Goal: Task Accomplishment & Management: Manage account settings

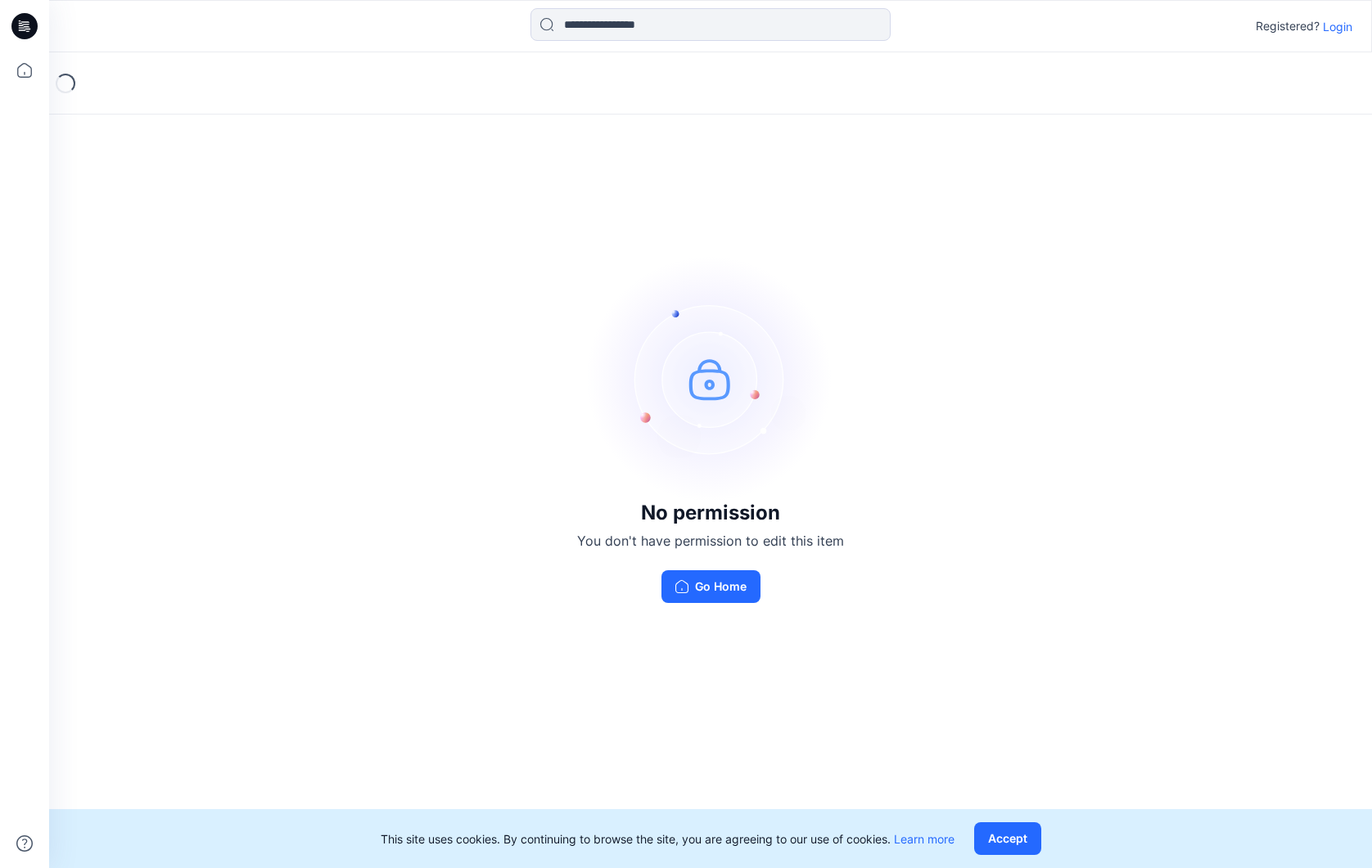
click at [280, 606] on div "No permission You don't have permission to edit this item Go Home" at bounding box center [711, 429] width 1324 height 754
click at [1340, 27] on p "Login" at bounding box center [1338, 26] width 30 height 17
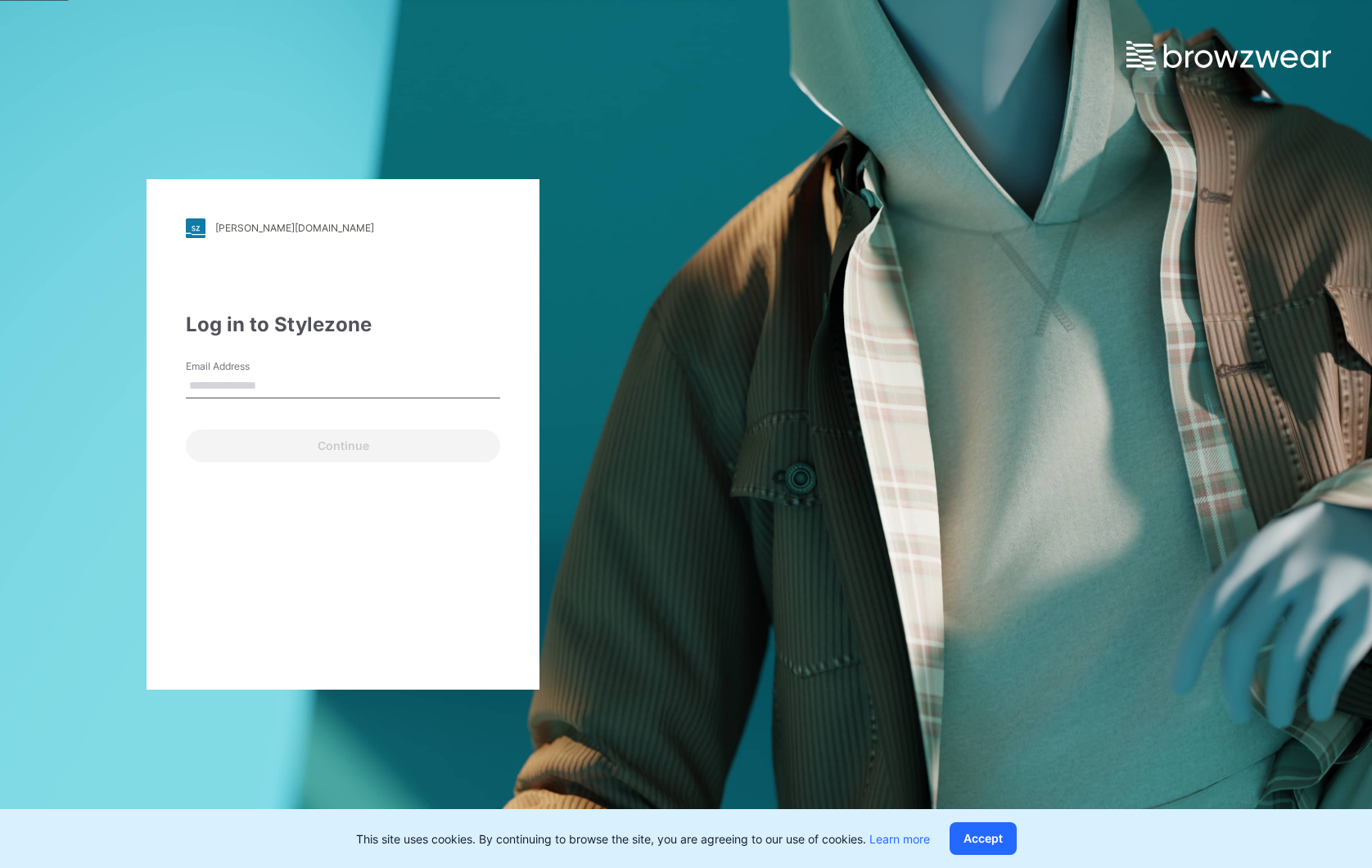
click at [234, 382] on input "Email Address" at bounding box center [342, 386] width 315 height 24
type input "**********"
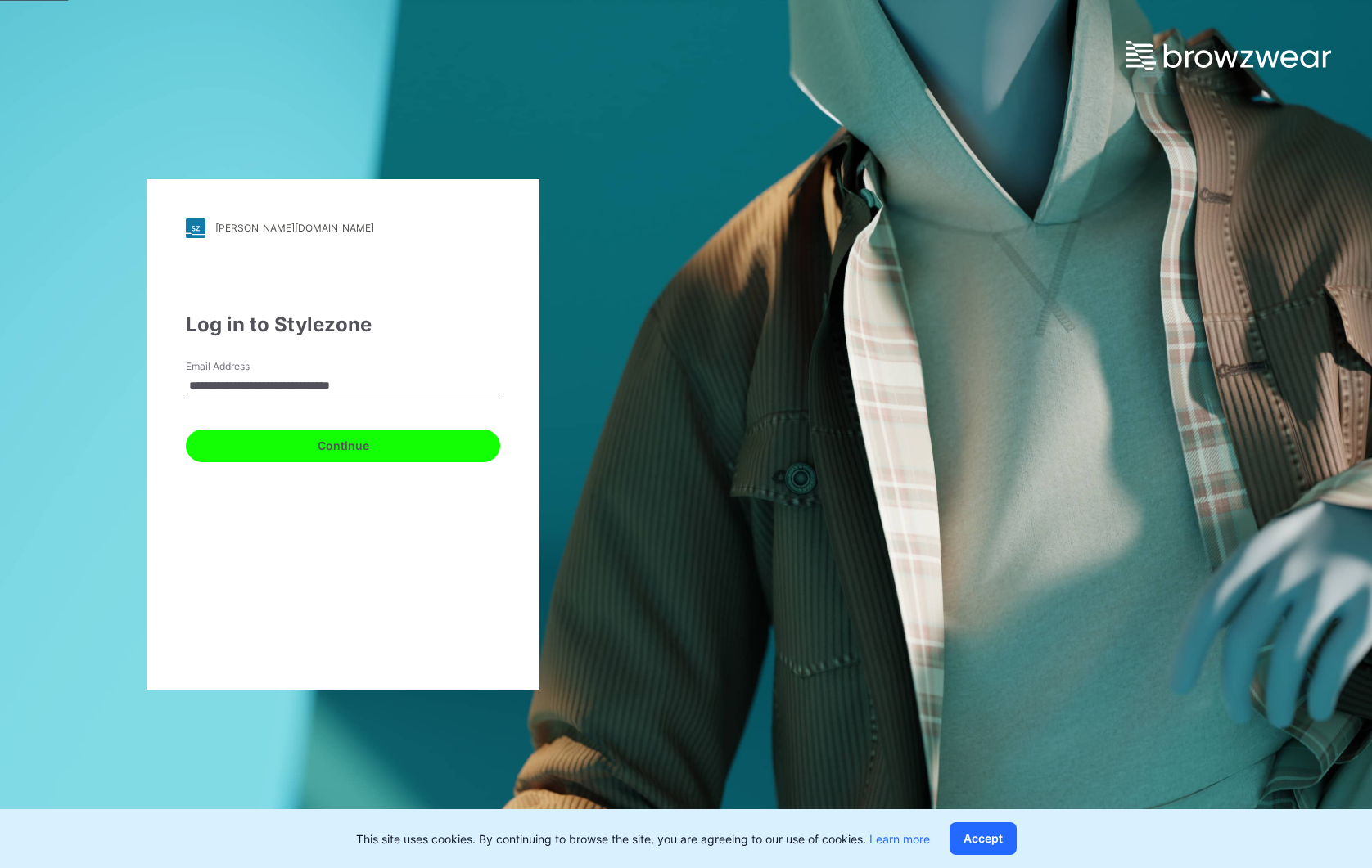
click at [299, 447] on button "Continue" at bounding box center [342, 446] width 315 height 33
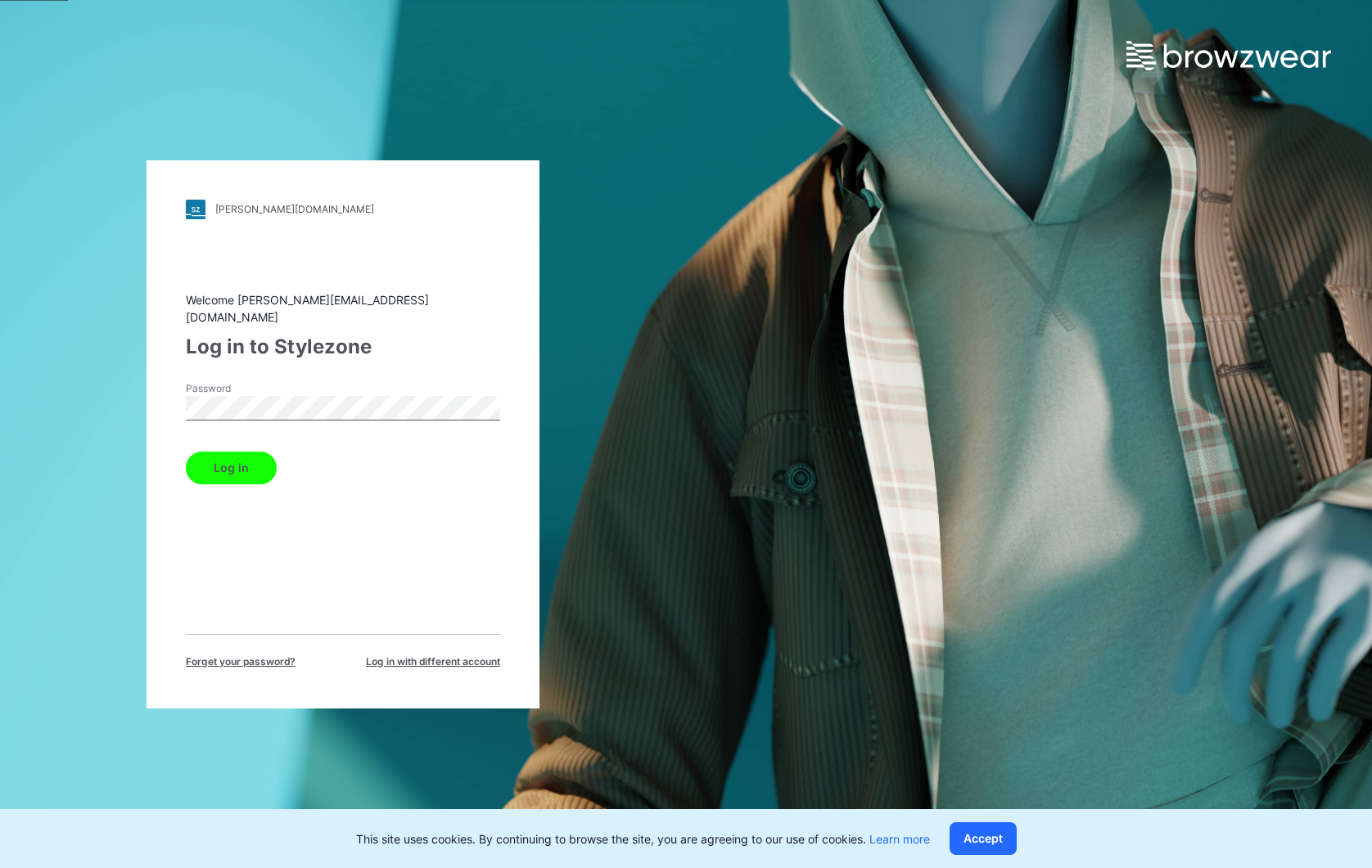
click at [213, 451] on button "Log in" at bounding box center [230, 468] width 91 height 33
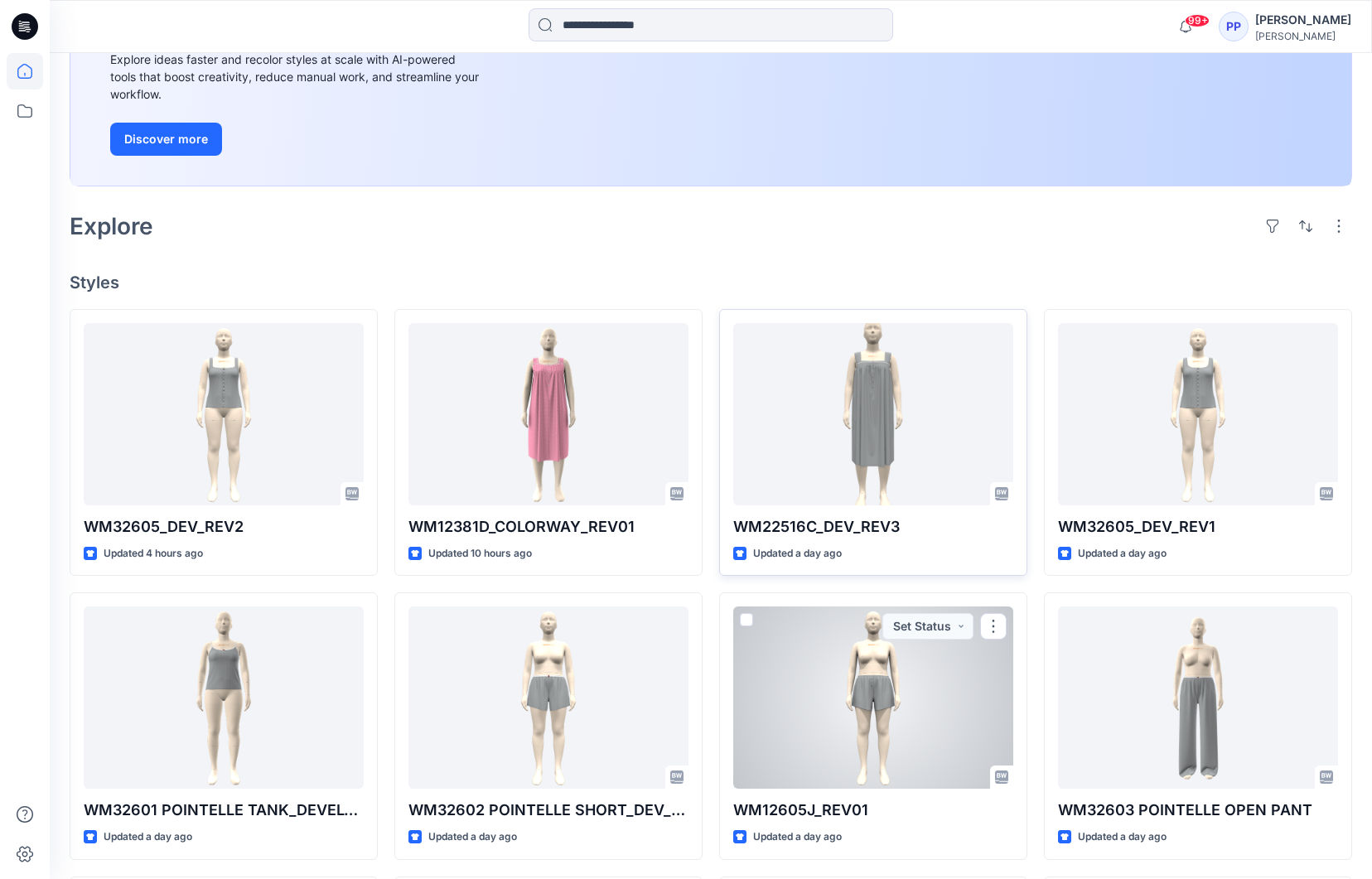
scroll to position [220, 0]
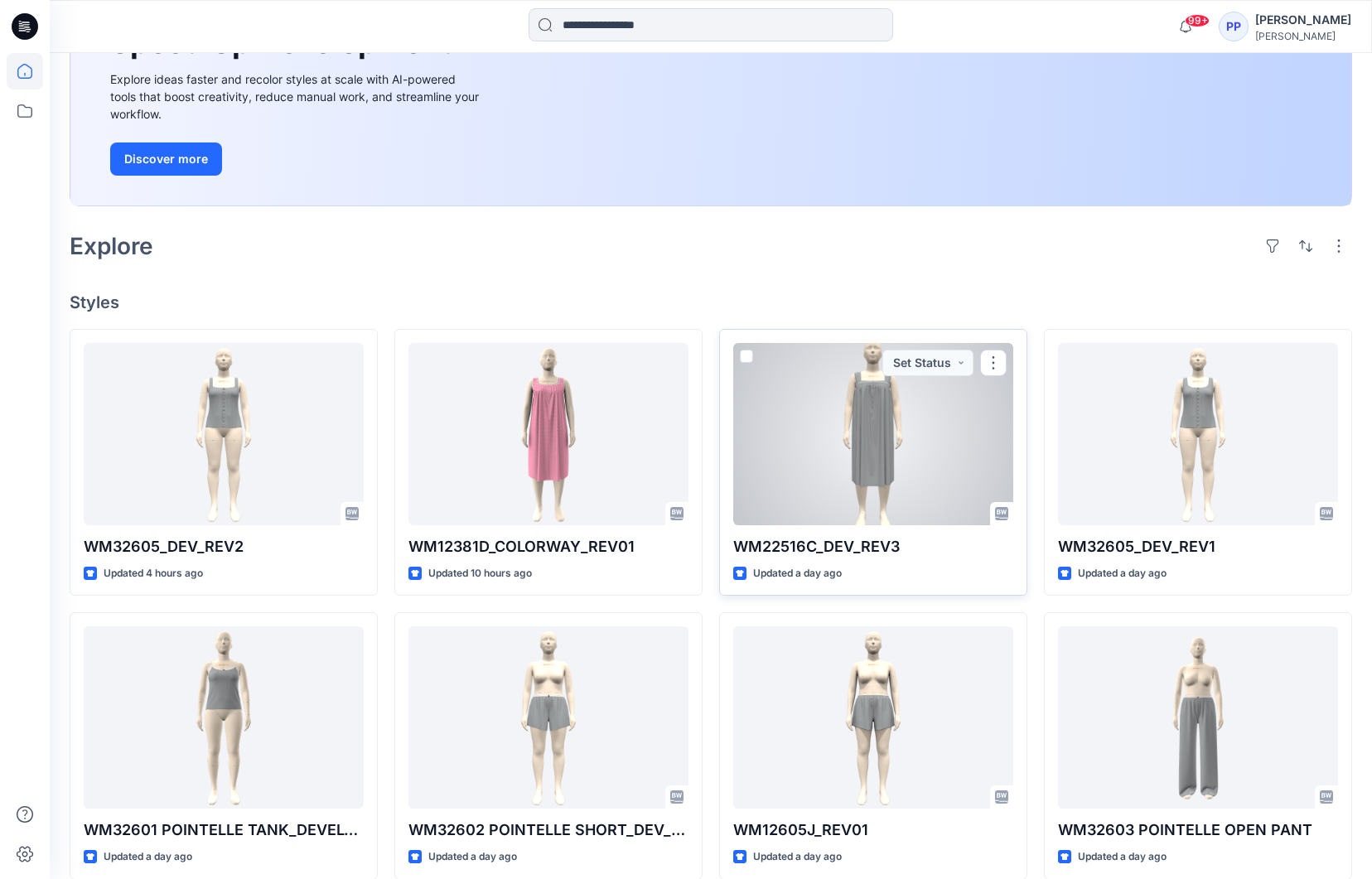
click at [946, 481] on div at bounding box center [873, 434] width 280 height 182
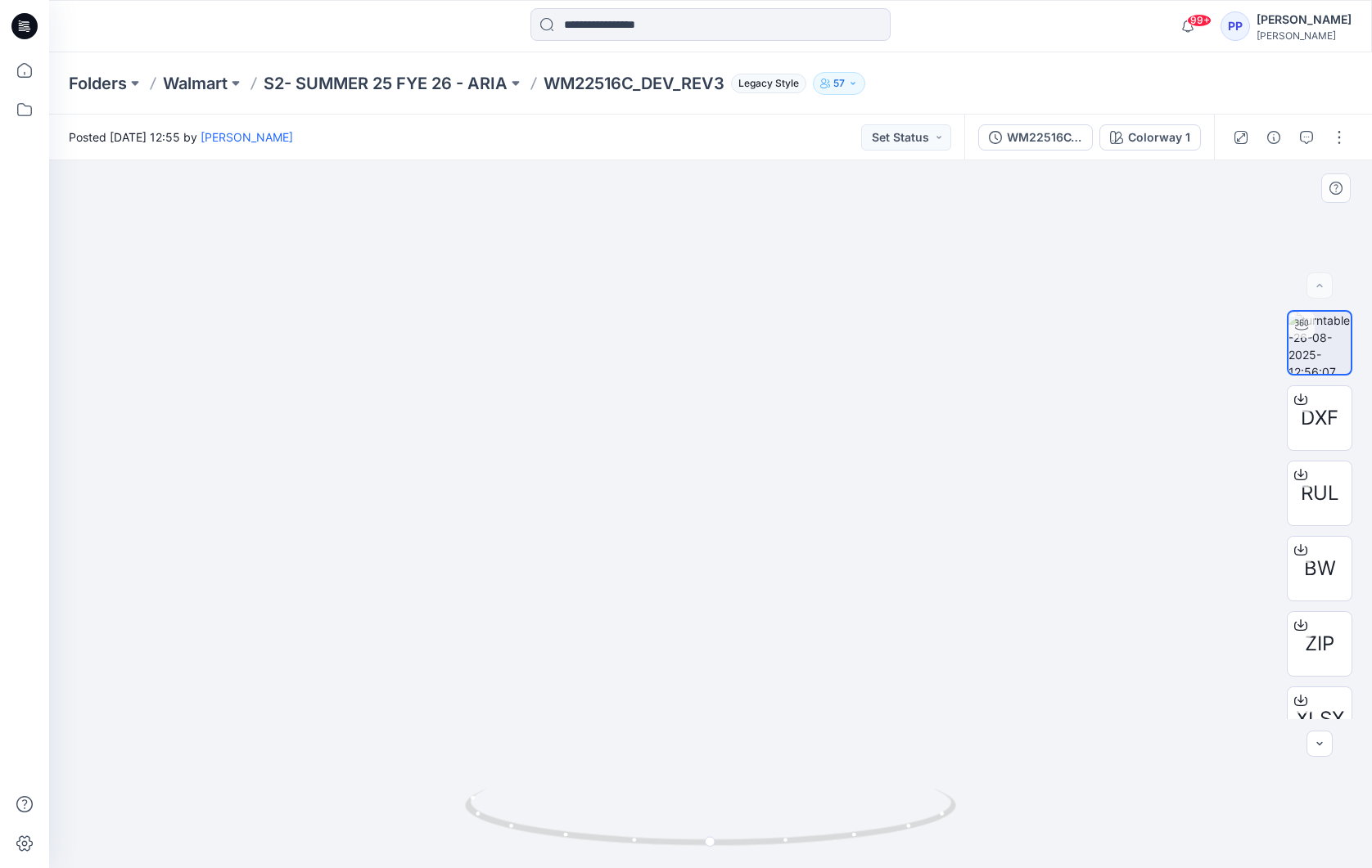
drag, startPoint x: 744, startPoint y: 348, endPoint x: 714, endPoint y: 698, distance: 351.3
click at [714, 698] on img at bounding box center [711, 393] width 570 height 951
click at [940, 136] on button "Set Status" at bounding box center [906, 137] width 91 height 26
click at [851, 211] on p "Approved" at bounding box center [863, 214] width 53 height 21
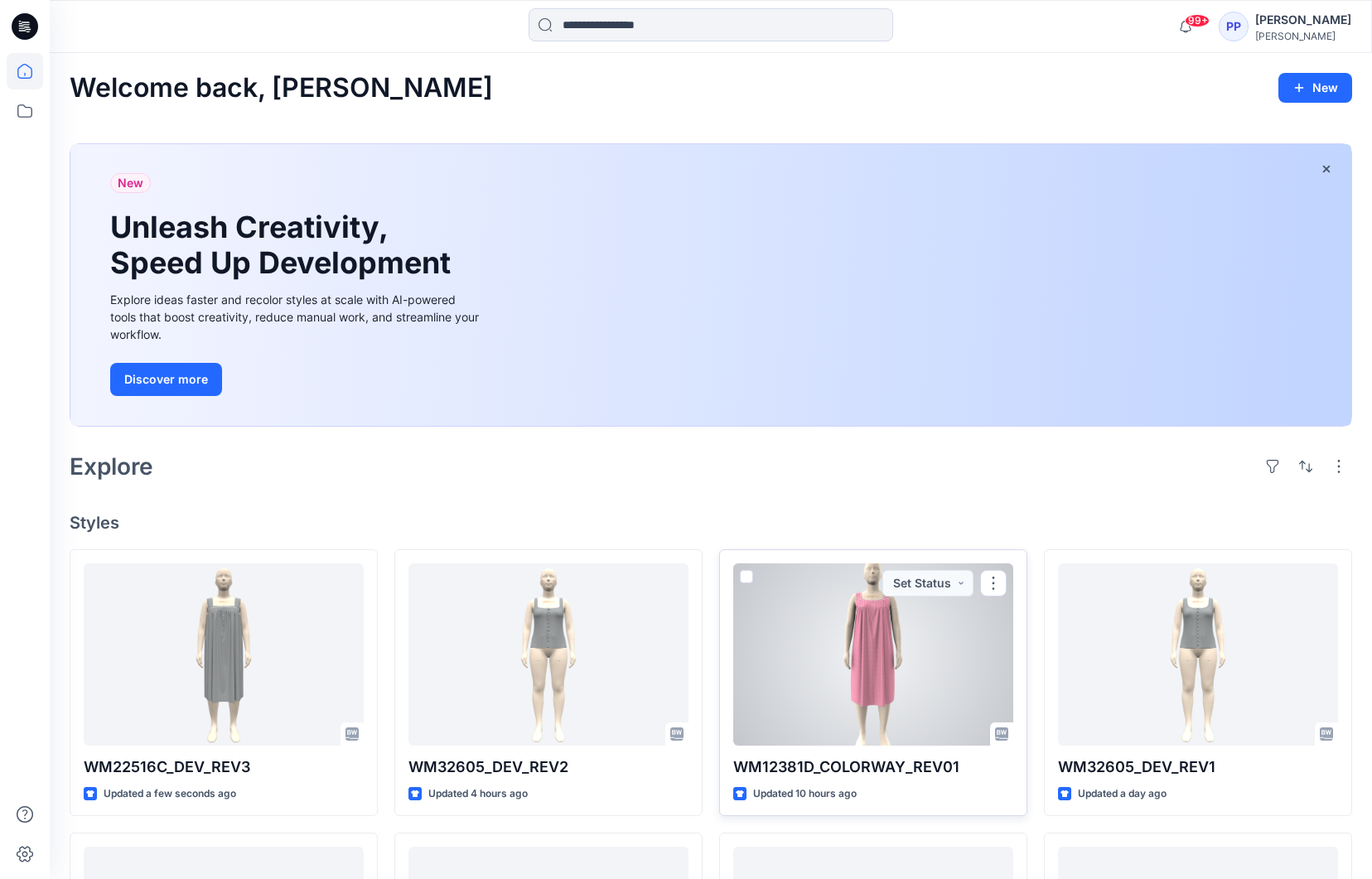
click at [875, 651] on div at bounding box center [873, 654] width 280 height 182
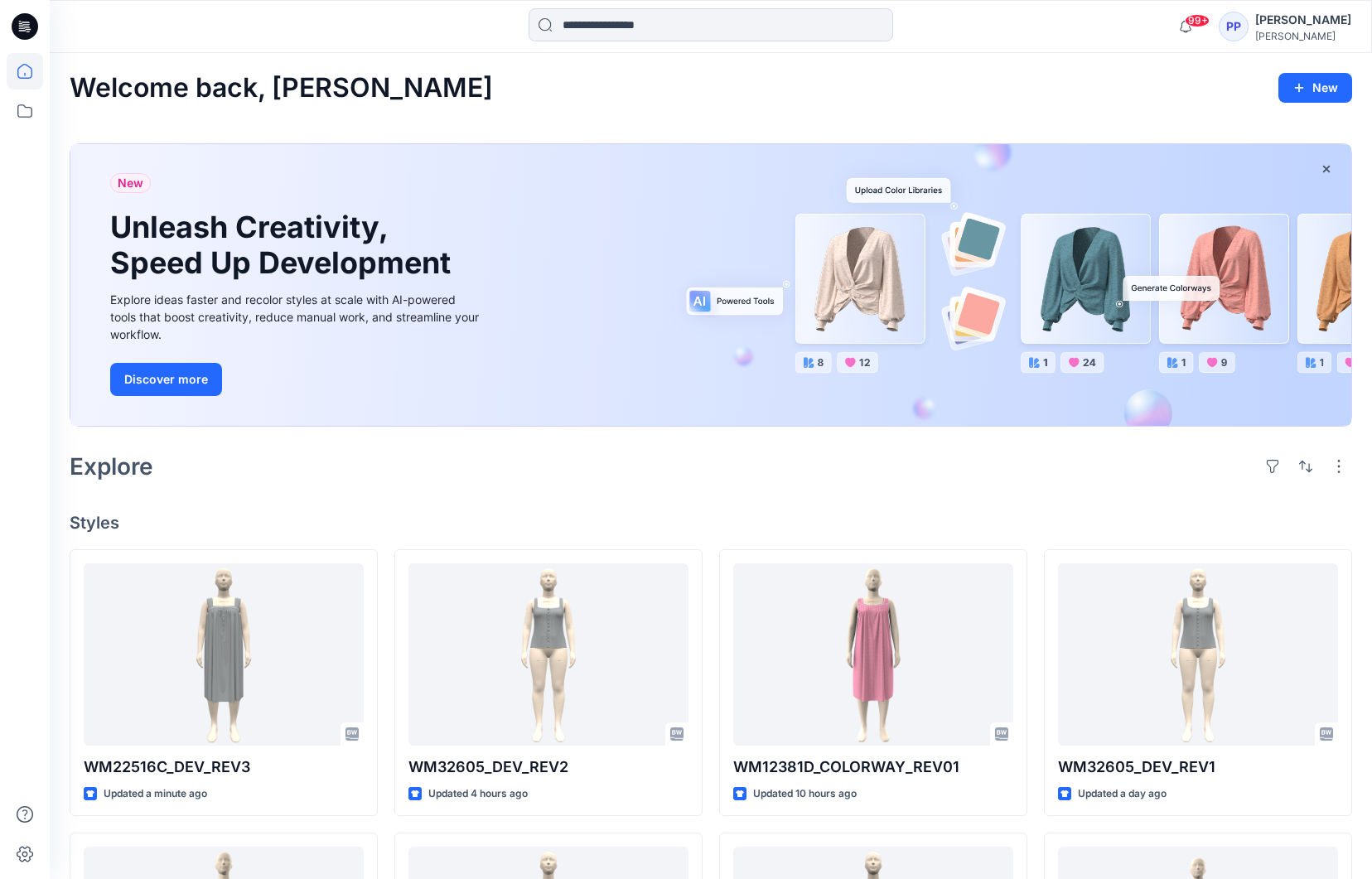
click at [24, 727] on div at bounding box center [24, 465] width 36 height 826
